Goal: Information Seeking & Learning: Learn about a topic

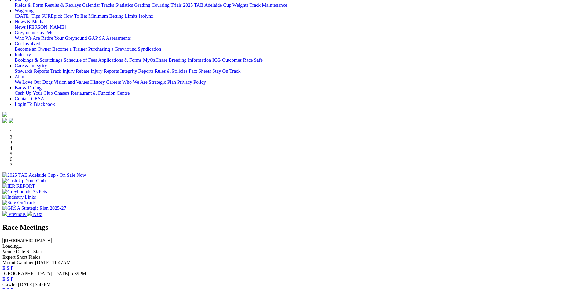
scroll to position [183, 0]
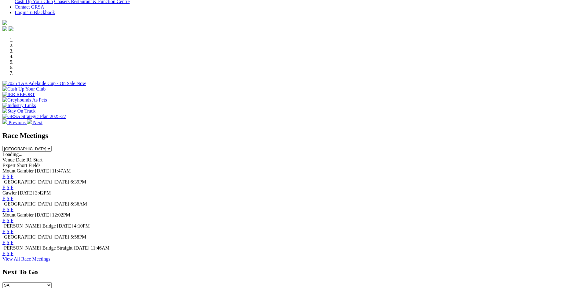
click at [13, 228] on link "F" at bounding box center [12, 230] width 3 height 5
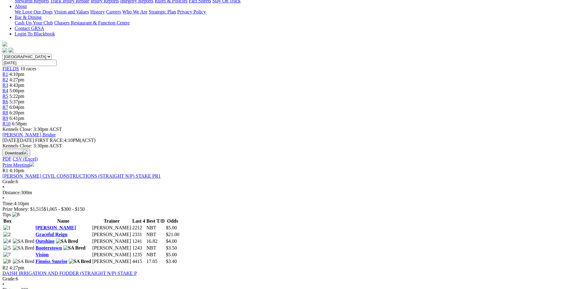
scroll to position [183, 0]
